Goal: Information Seeking & Learning: Learn about a topic

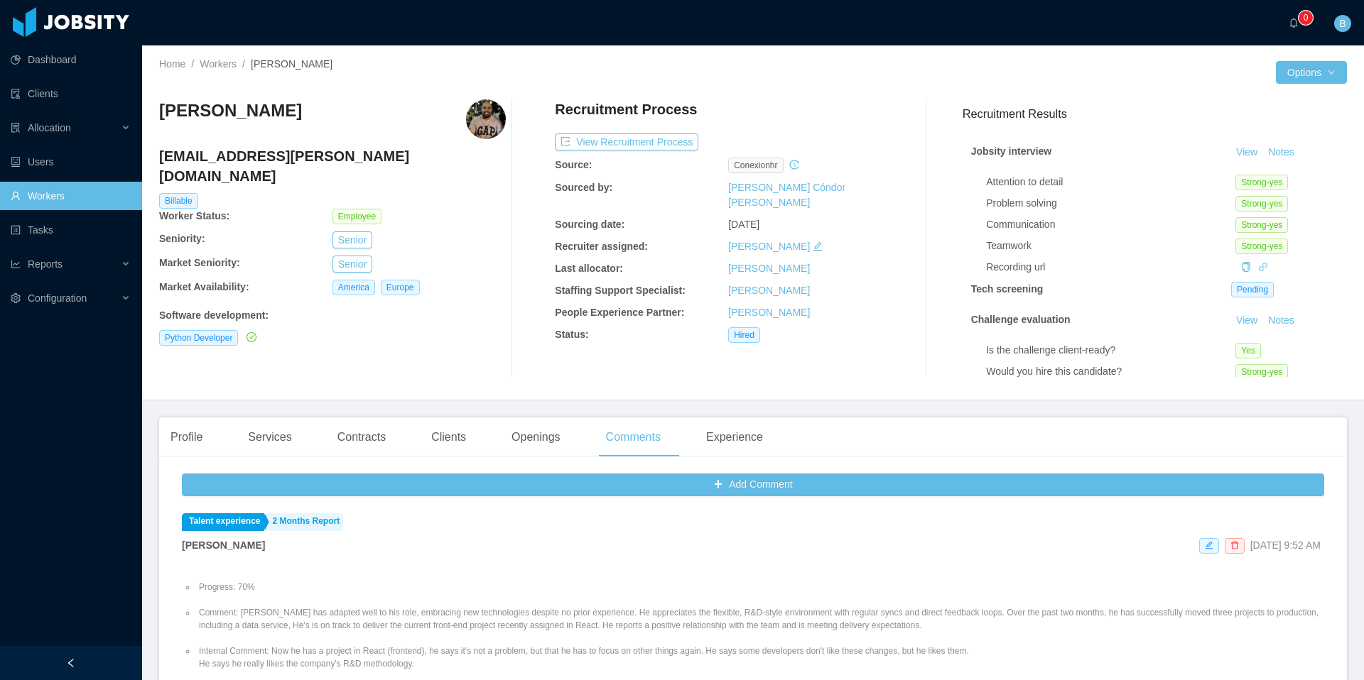
click at [79, 197] on link "Workers" at bounding box center [71, 196] width 120 height 28
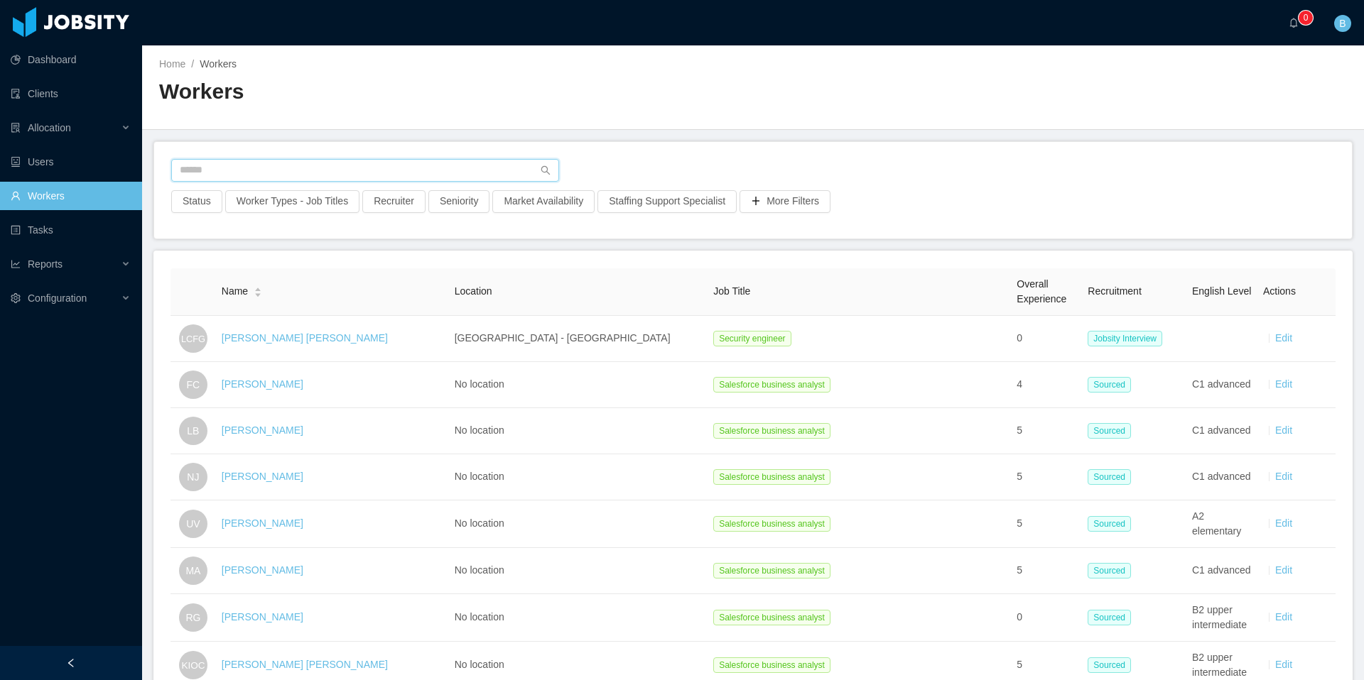
click at [298, 165] on input "text" at bounding box center [365, 170] width 388 height 23
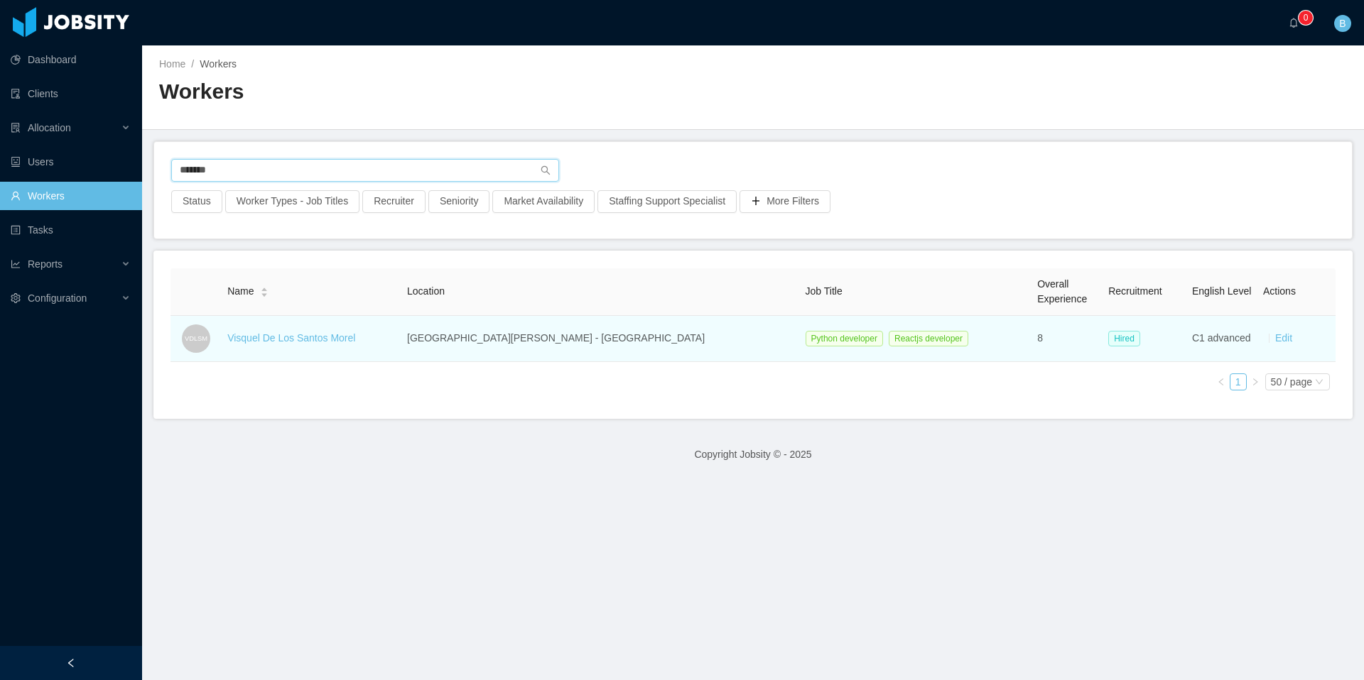
type input "*******"
click at [289, 345] on div "Visquel De Los Santos Morel" at bounding box center [291, 338] width 128 height 15
click at [305, 339] on link "Visquel De Los Santos Morel" at bounding box center [291, 337] width 128 height 11
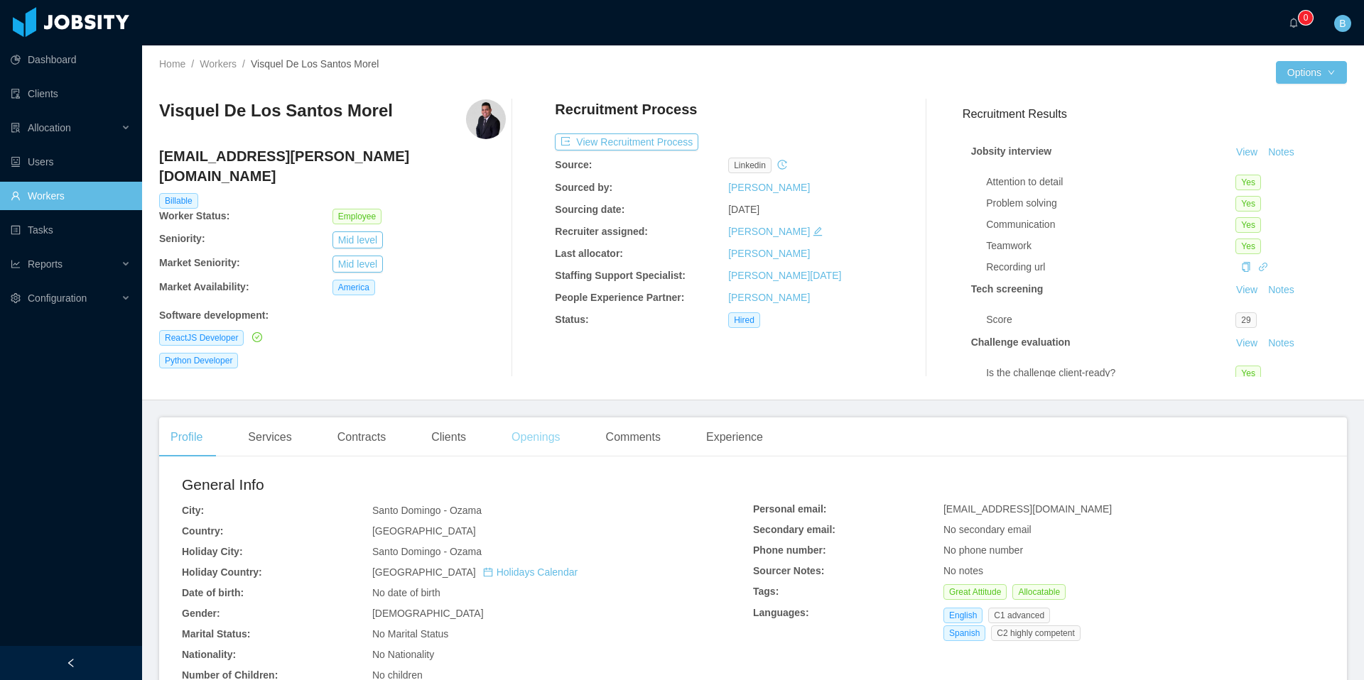
click at [541, 437] on div "Openings" at bounding box center [536, 438] width 72 height 40
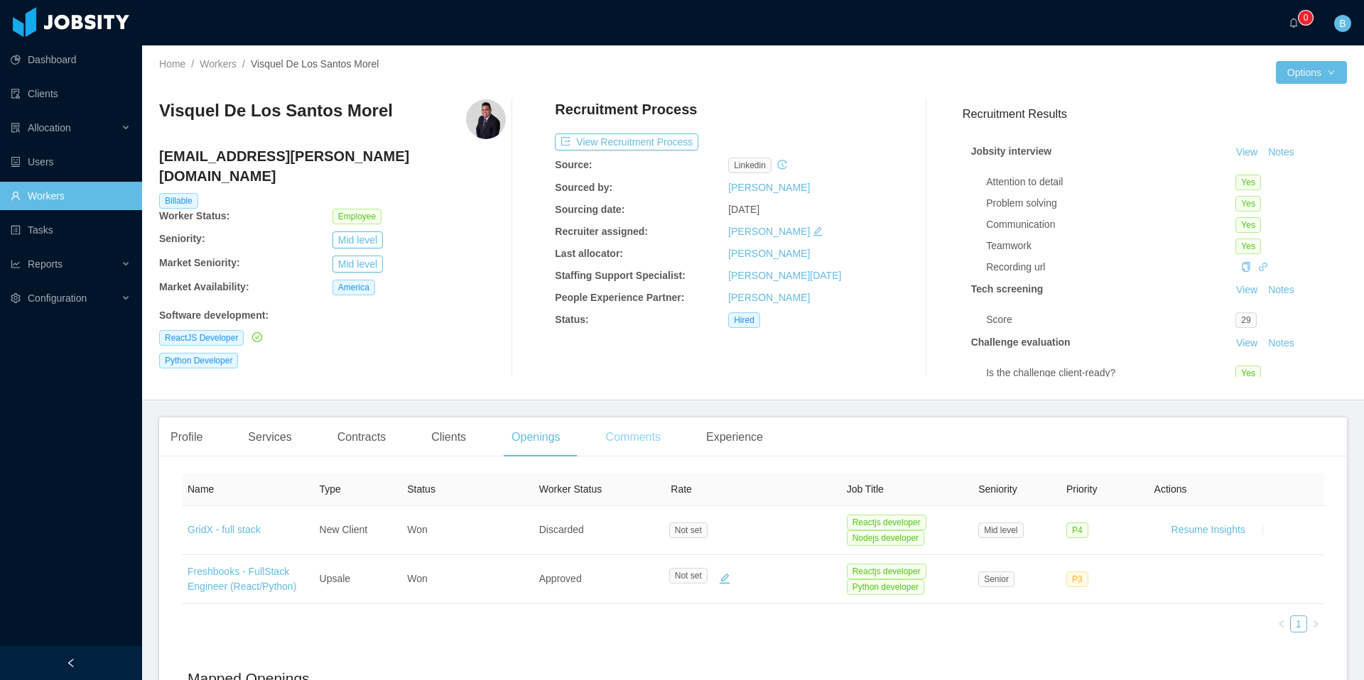
click at [643, 440] on div "Comments" at bounding box center [632, 438] width 77 height 40
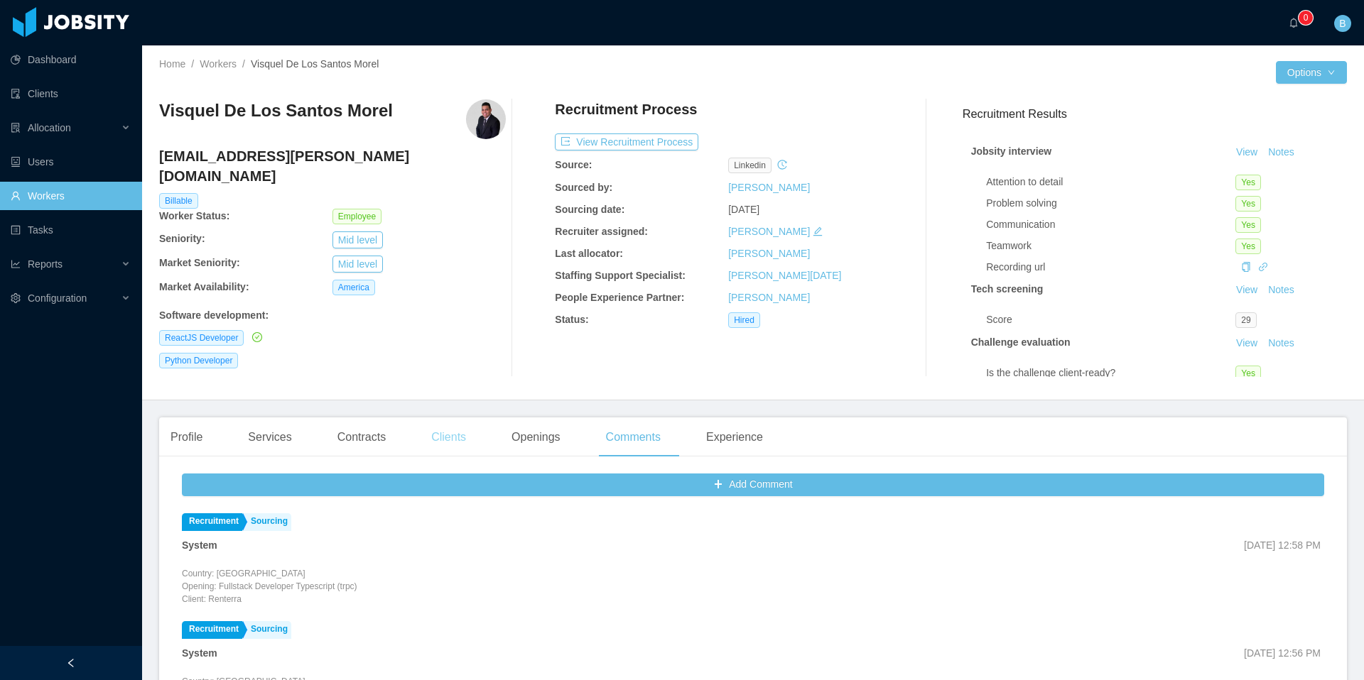
click at [440, 437] on div "Clients" at bounding box center [449, 438] width 58 height 40
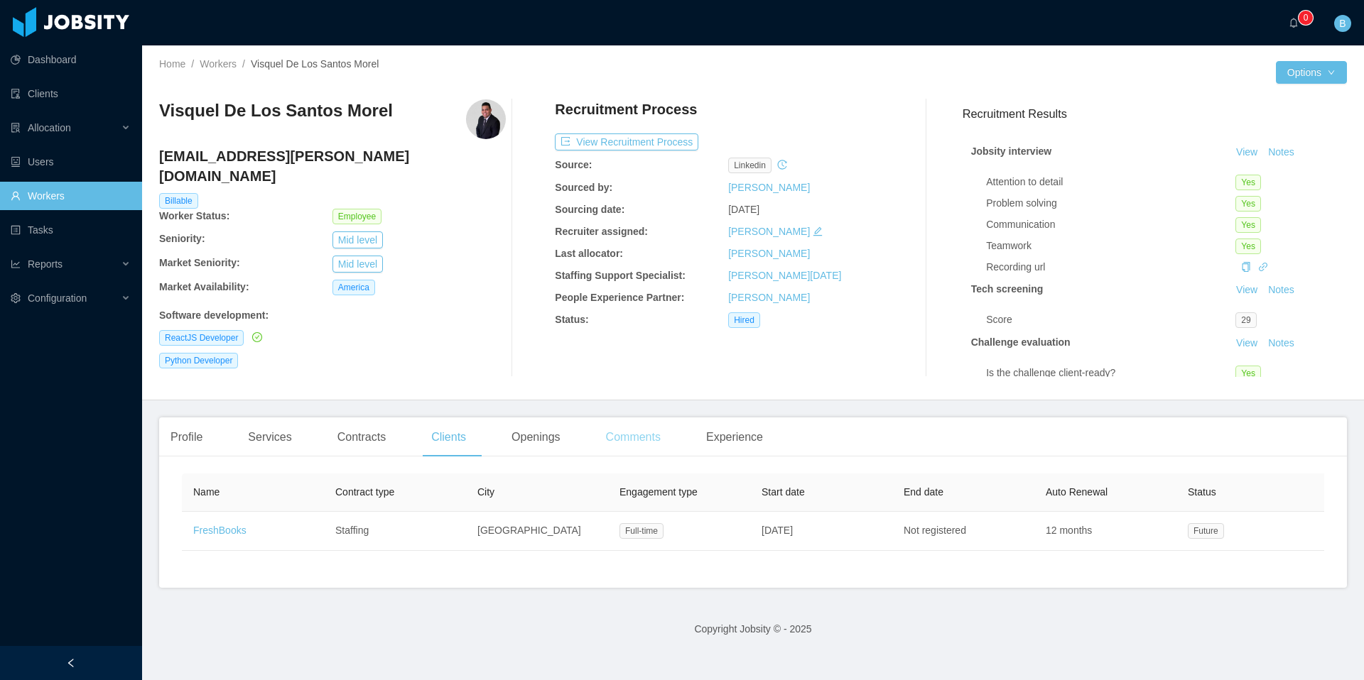
click at [634, 444] on div "Comments" at bounding box center [632, 438] width 77 height 40
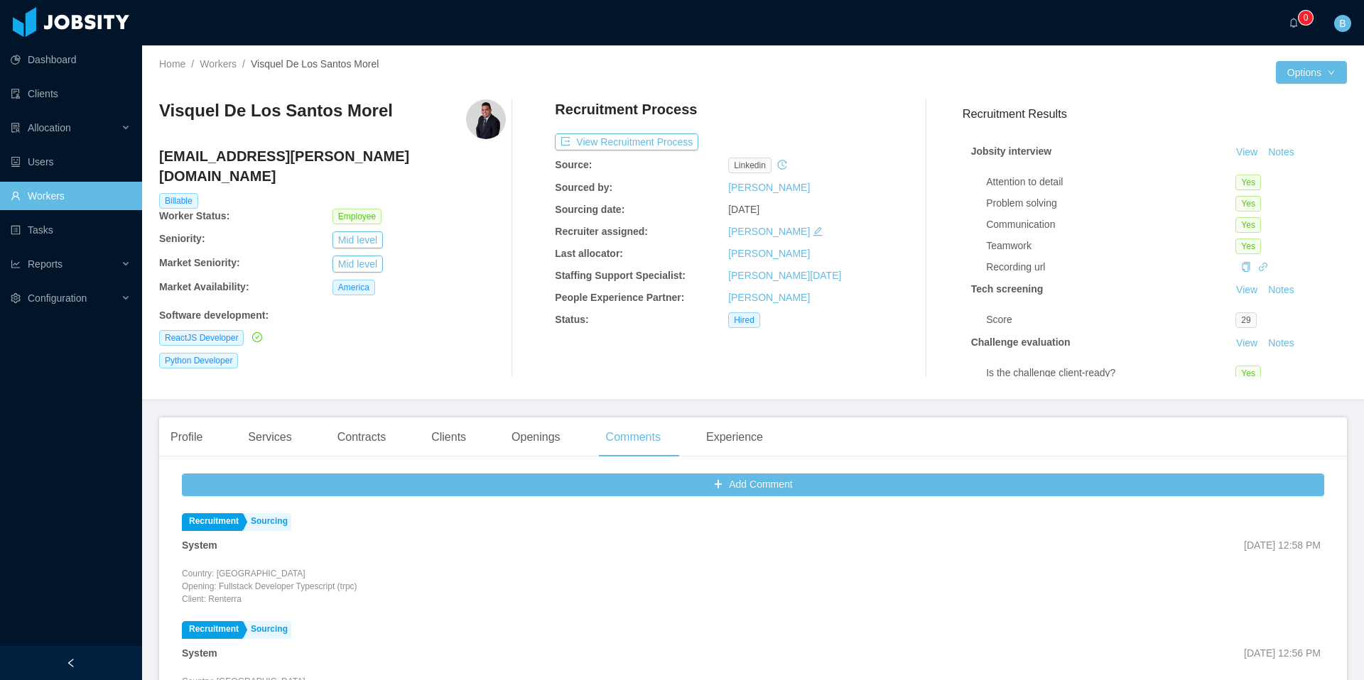
click at [635, 381] on div "Visquel De Los [PERSON_NAME] [EMAIL_ADDRESS][PERSON_NAME][DOMAIN_NAME] Billable…" at bounding box center [752, 238] width 1187 height 300
